Goal: Navigation & Orientation: Find specific page/section

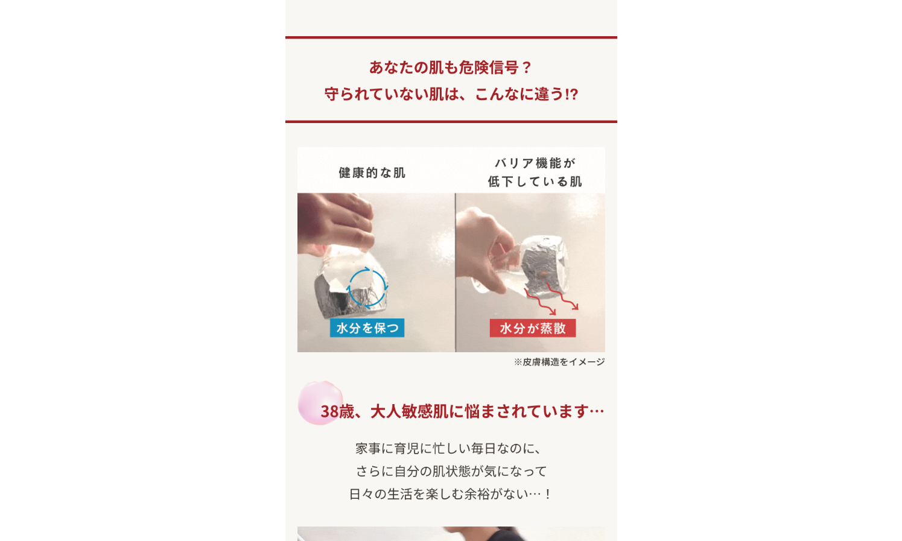
scroll to position [1304, 0]
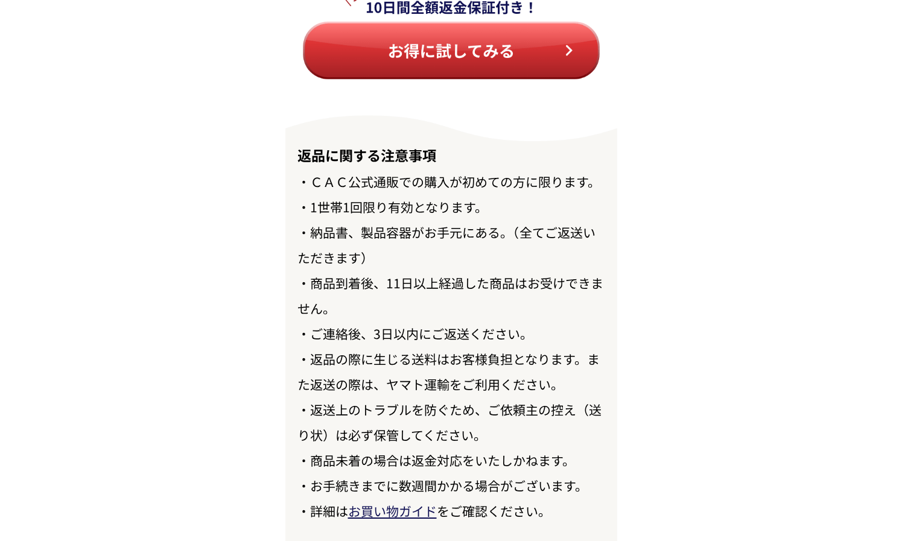
scroll to position [13930, 0]
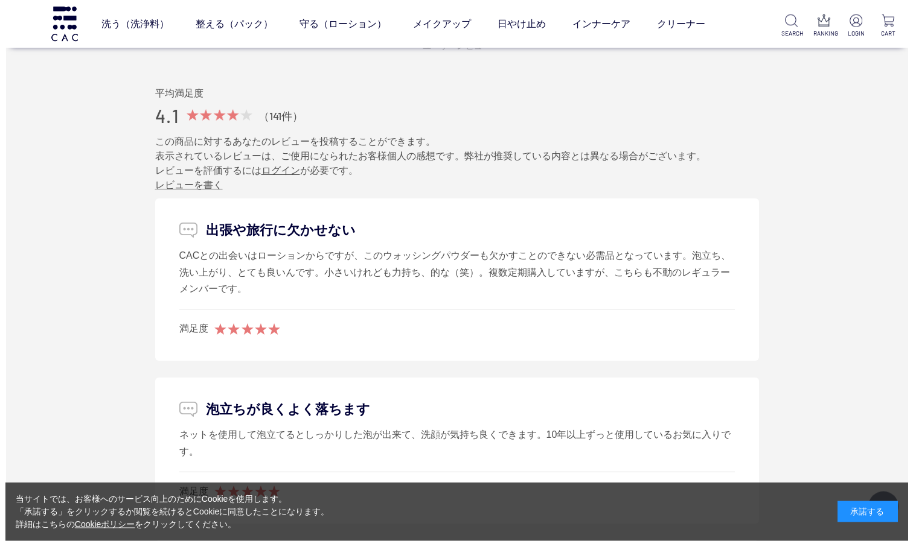
scroll to position [6085, 0]
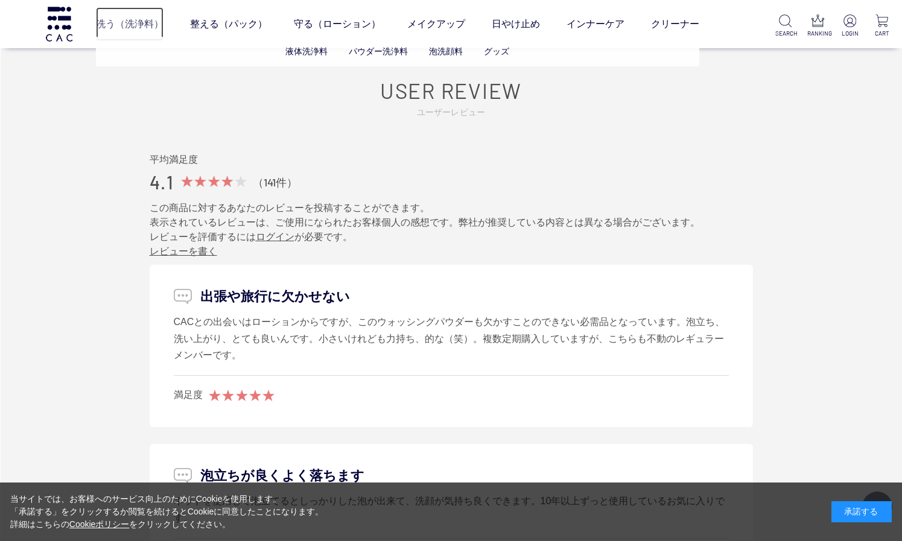
click at [127, 22] on link "洗う（洗浄料）" at bounding box center [130, 24] width 68 height 34
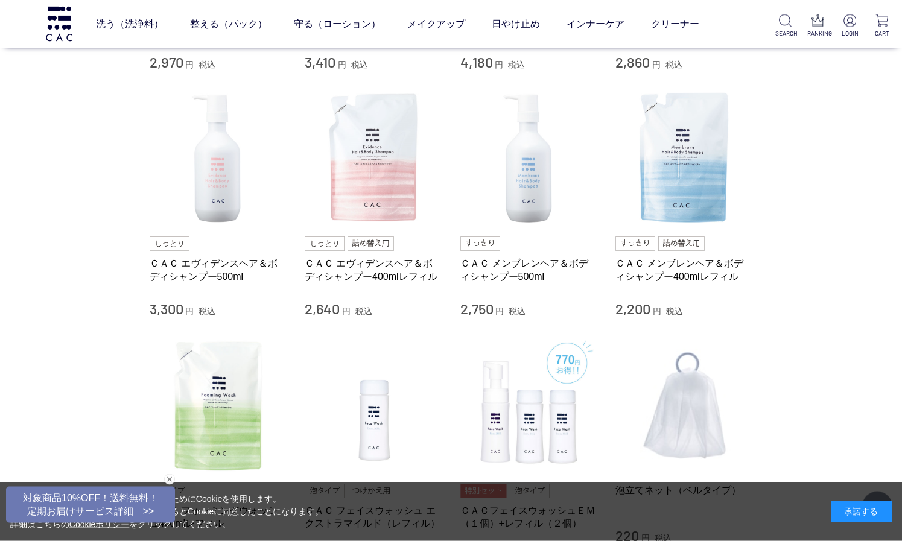
scroll to position [522, 0]
